Goal: Task Accomplishment & Management: Manage account settings

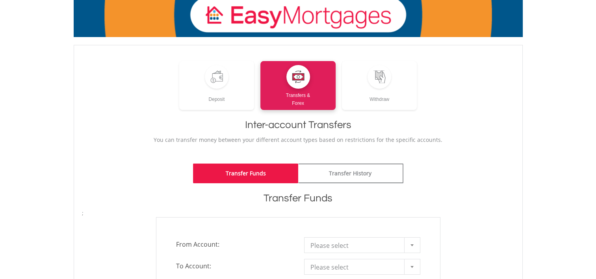
scroll to position [158, 0]
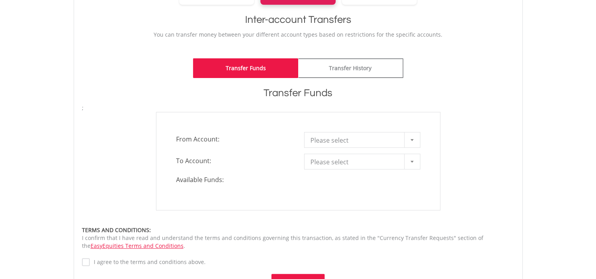
click at [410, 141] on div at bounding box center [412, 139] width 16 height 15
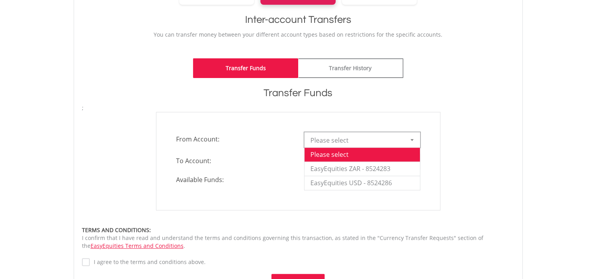
click at [410, 141] on div at bounding box center [412, 139] width 16 height 15
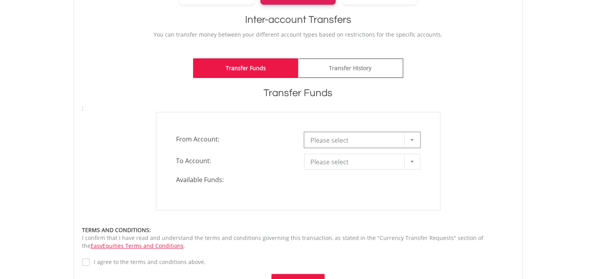
click at [410, 141] on div at bounding box center [412, 139] width 16 height 15
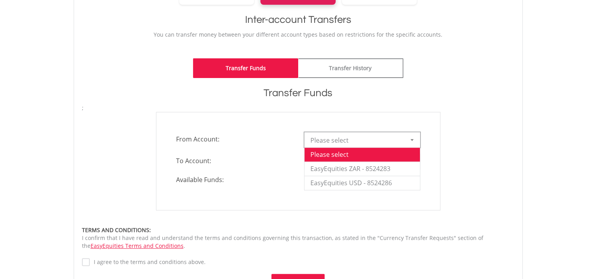
click at [410, 141] on div at bounding box center [412, 139] width 16 height 15
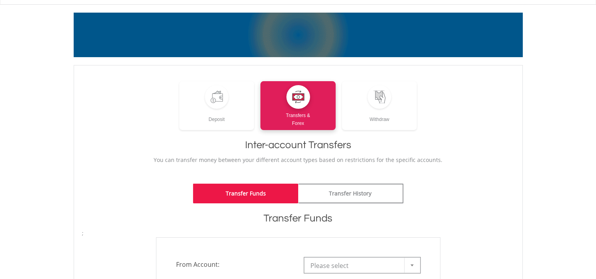
scroll to position [0, 0]
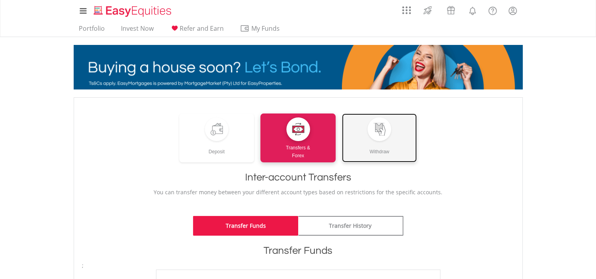
click at [381, 132] on div at bounding box center [379, 129] width 13 height 13
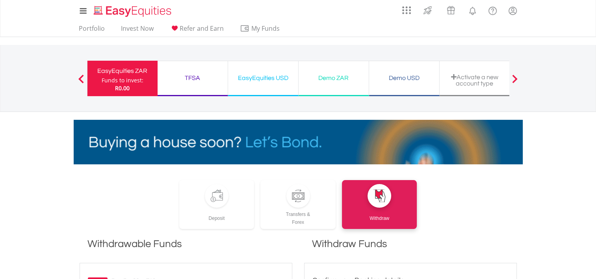
click at [181, 71] on div "TFSA Funds to invest: R0.00" at bounding box center [193, 78] width 71 height 35
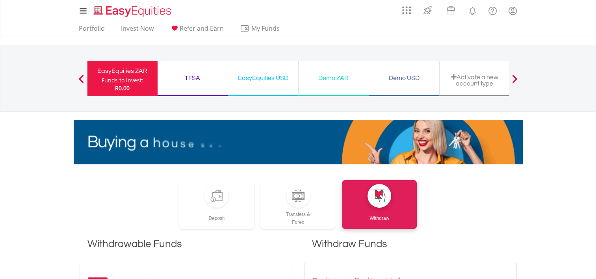
click at [197, 76] on div "TFSA" at bounding box center [192, 77] width 61 height 11
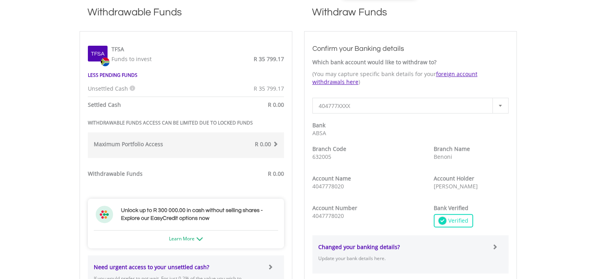
scroll to position [236, 0]
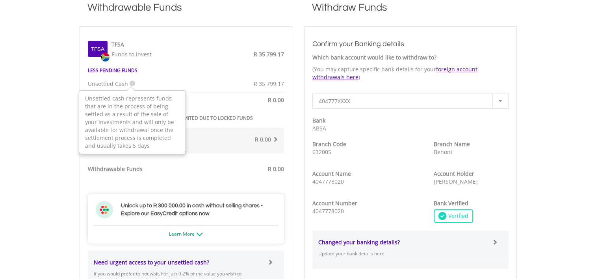
click at [130, 84] on icon at bounding box center [133, 84] width 6 height 6
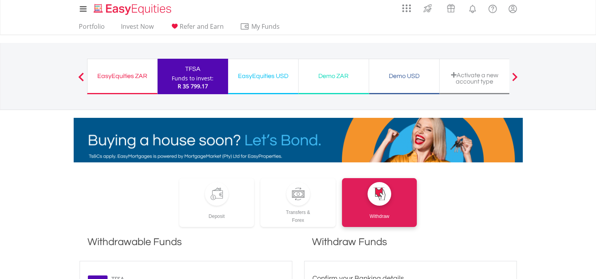
scroll to position [0, 0]
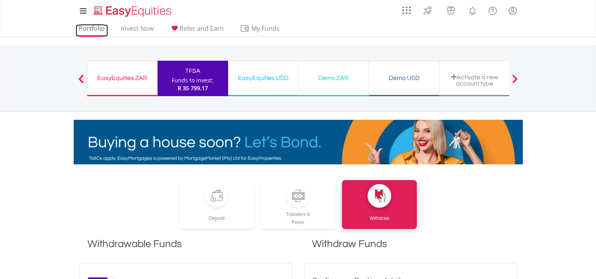
click at [99, 30] on link "Portfolio" at bounding box center [92, 30] width 32 height 12
